Goal: Task Accomplishment & Management: Use online tool/utility

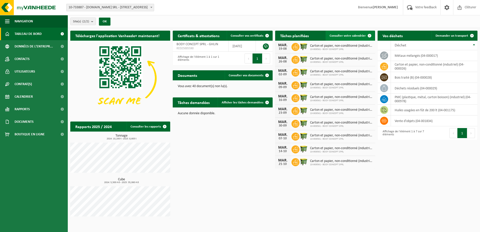
click at [350, 34] on span "Consulter votre calendrier" at bounding box center [348, 35] width 36 height 3
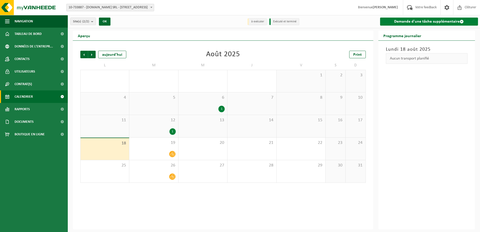
click at [404, 22] on link "Demande d'une tâche supplémentaire" at bounding box center [429, 22] width 98 height 8
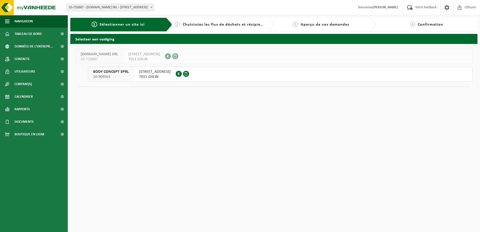
click at [148, 76] on span "7011 GHLIN" at bounding box center [155, 76] width 32 height 5
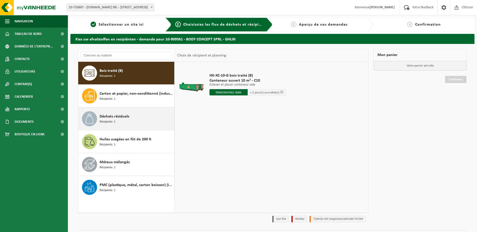
click at [124, 118] on span "Déchets résiduels" at bounding box center [115, 117] width 30 height 6
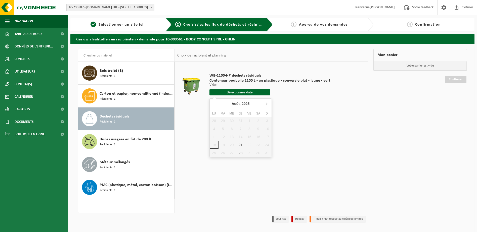
click at [233, 93] on input "text" at bounding box center [239, 92] width 61 height 6
click at [242, 147] on div "21" at bounding box center [240, 145] width 9 height 8
type input "à partir de [DATE]"
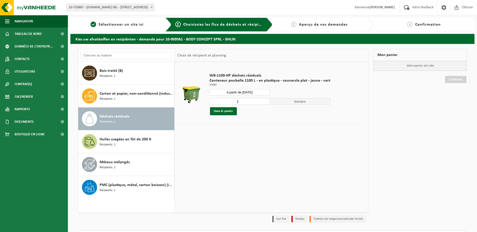
click at [278, 136] on td at bounding box center [271, 135] width 188 height 3
click at [218, 111] on button "Dans le panier" at bounding box center [223, 111] width 27 height 8
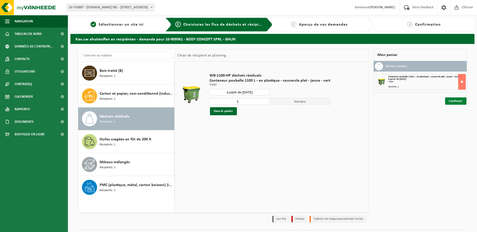
click at [456, 103] on link "Continuer" at bounding box center [455, 100] width 21 height 7
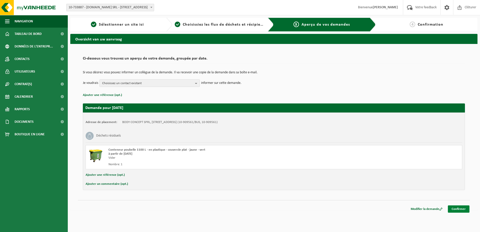
click at [458, 208] on link "Confirmer" at bounding box center [459, 209] width 22 height 7
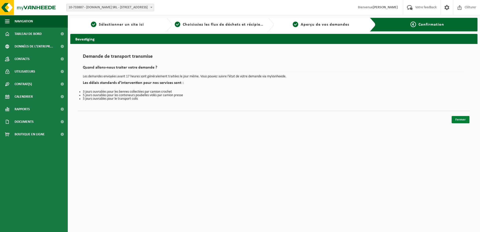
click at [462, 120] on link "Fermer" at bounding box center [461, 119] width 18 height 7
